Goal: Task Accomplishment & Management: Manage account settings

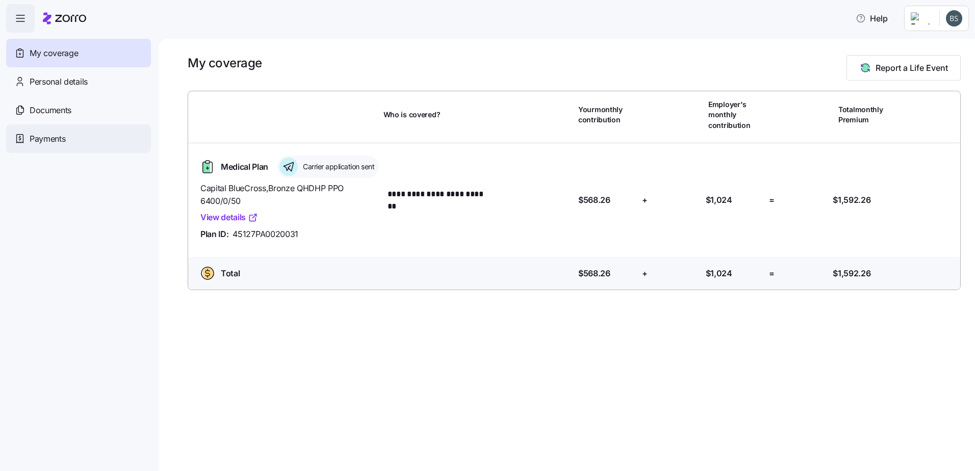
click at [68, 144] on div "Payments" at bounding box center [78, 138] width 145 height 29
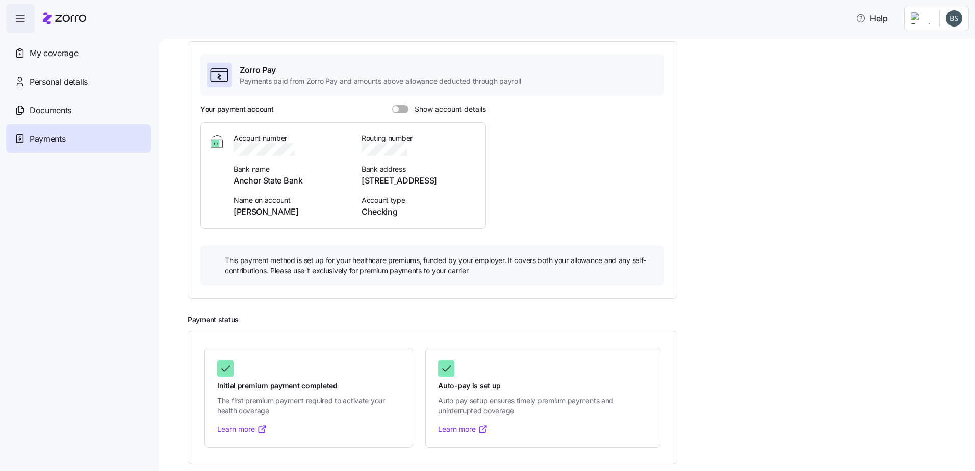
scroll to position [69, 0]
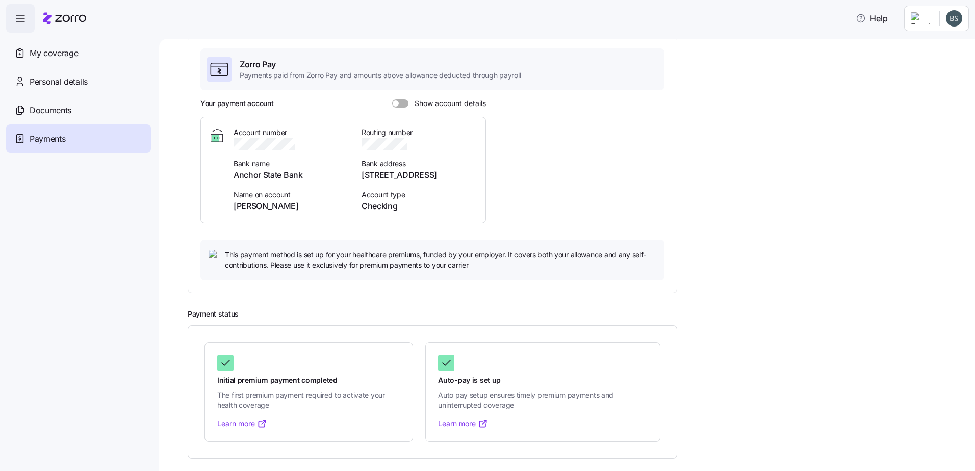
click at [443, 101] on span "Show account details" at bounding box center [447, 103] width 78 height 8
click at [392, 99] on input "Show account details" at bounding box center [392, 99] width 0 height 0
click at [443, 101] on span "Show account details" at bounding box center [447, 103] width 78 height 8
click at [392, 99] on input "Show account details" at bounding box center [392, 99] width 0 height 0
